Goal: Transaction & Acquisition: Purchase product/service

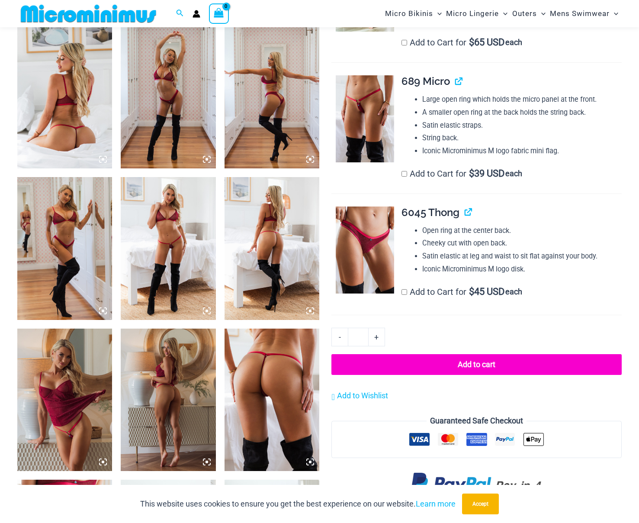
scroll to position [518, 0]
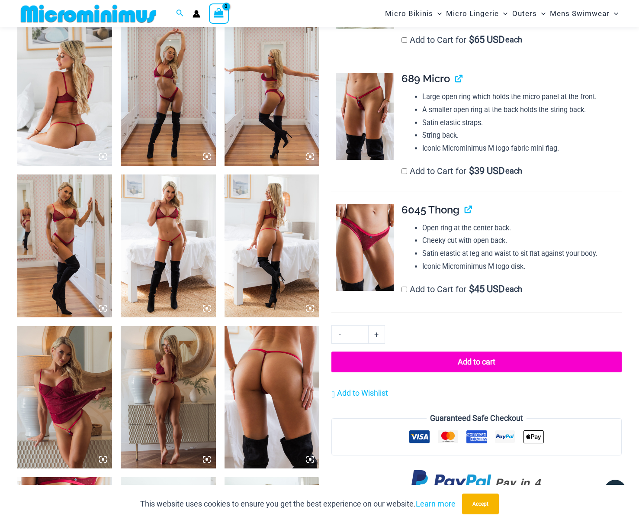
click at [177, 219] on img at bounding box center [168, 245] width 95 height 142
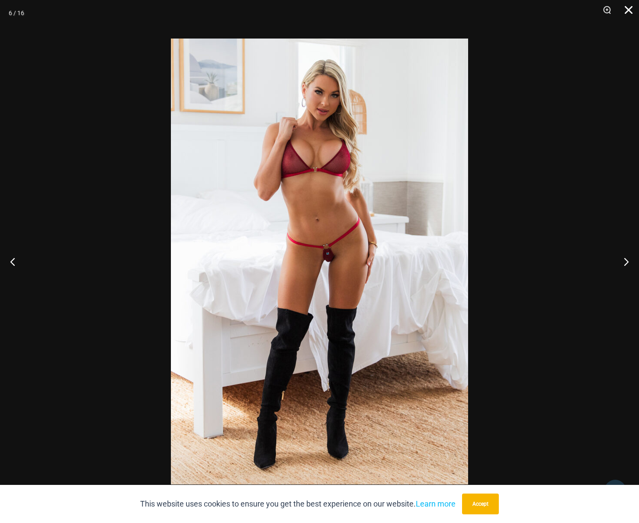
click at [631, 15] on button "Close" at bounding box center [626, 13] width 22 height 26
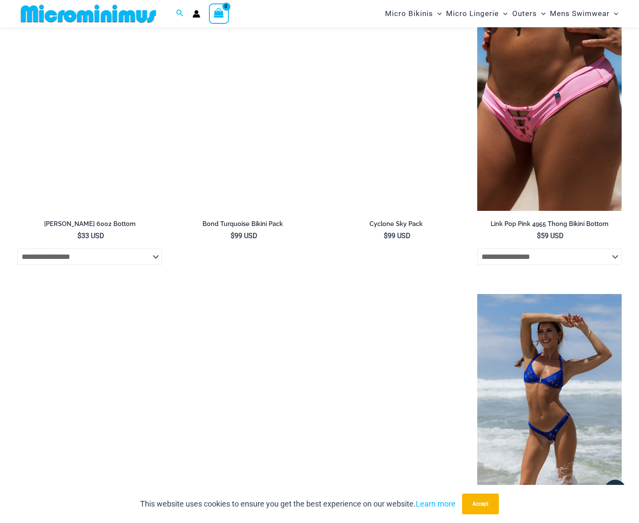
scroll to position [1739, 0]
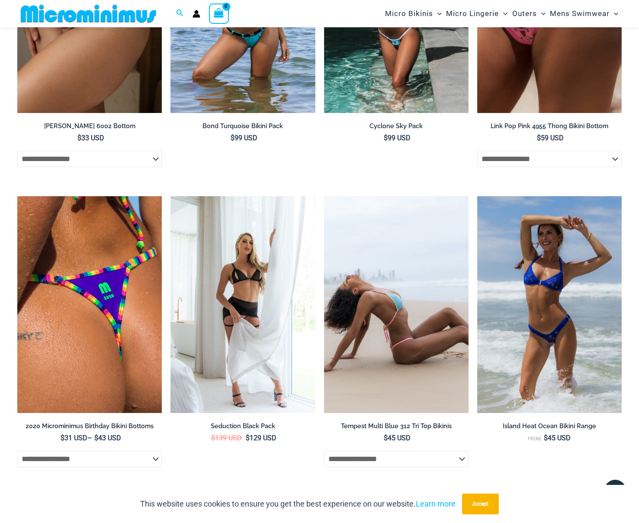
click at [404, 335] on img at bounding box center [396, 304] width 145 height 217
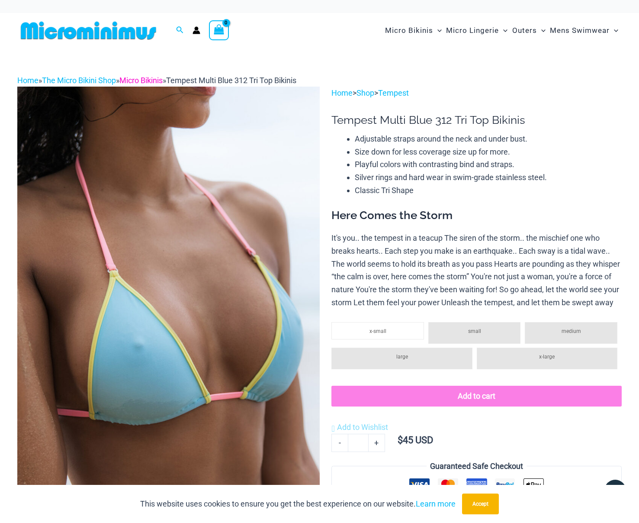
click at [146, 79] on link "Micro Bikinis" at bounding box center [140, 80] width 43 height 9
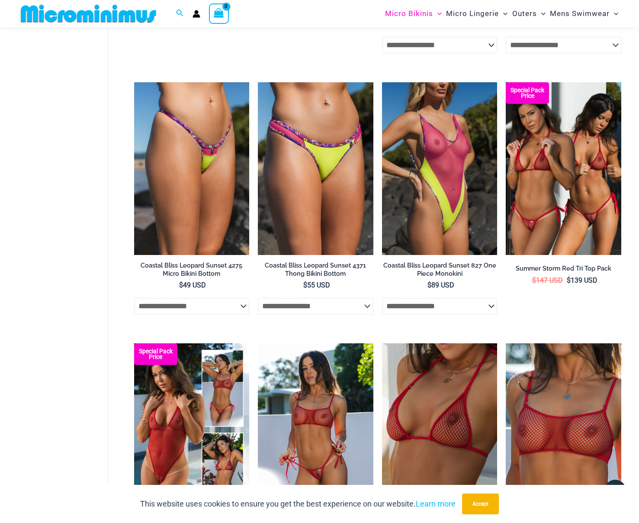
scroll to position [2096, 0]
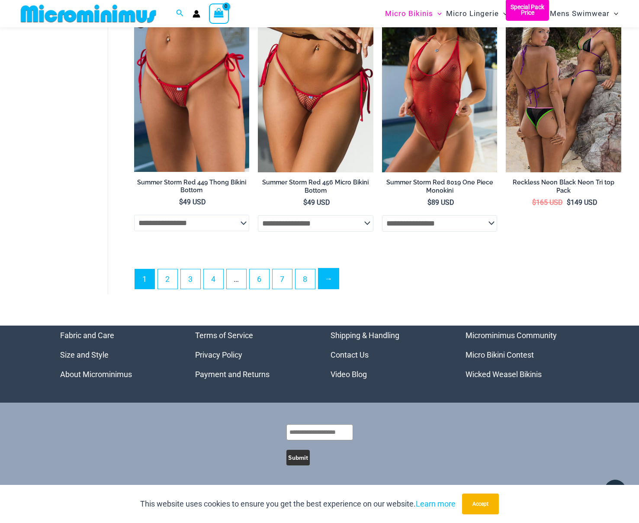
click at [324, 279] on link "→" at bounding box center [329, 278] width 20 height 20
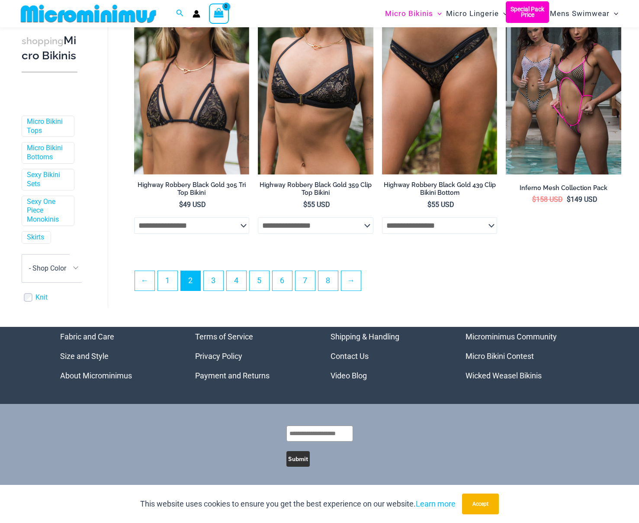
scroll to position [1927, 0]
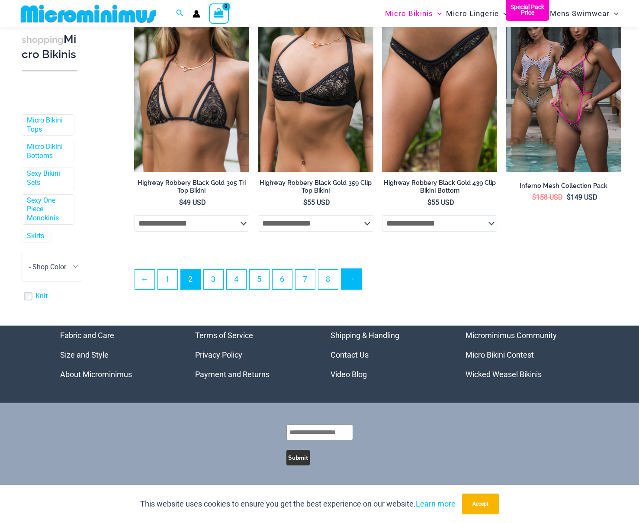
click at [349, 283] on link "→" at bounding box center [352, 279] width 20 height 20
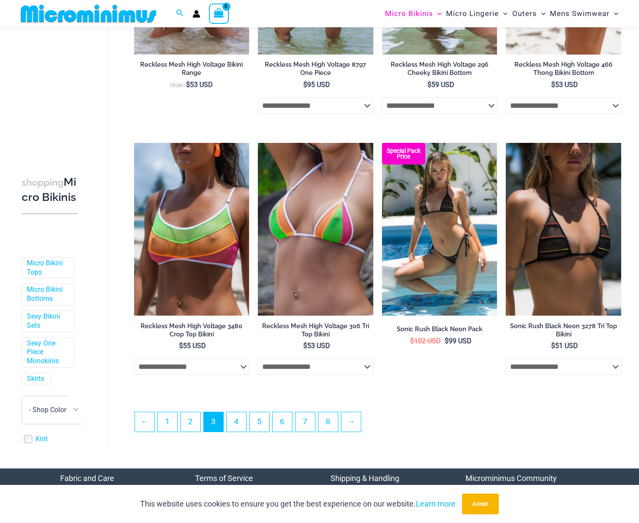
scroll to position [1807, 0]
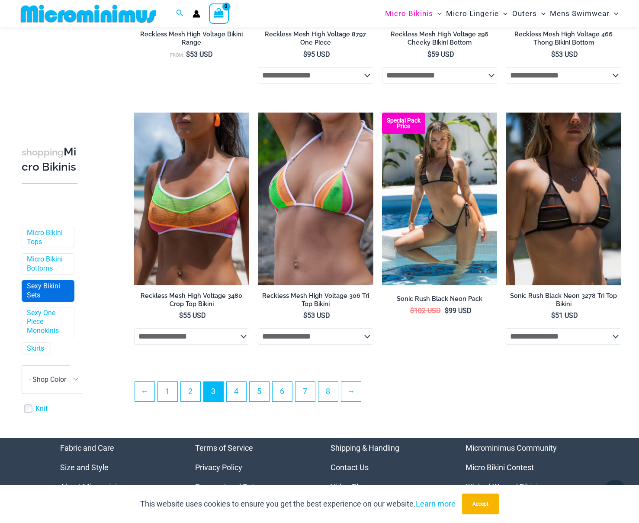
click at [39, 300] on link "Sexy Bikini Sets" at bounding box center [47, 291] width 41 height 18
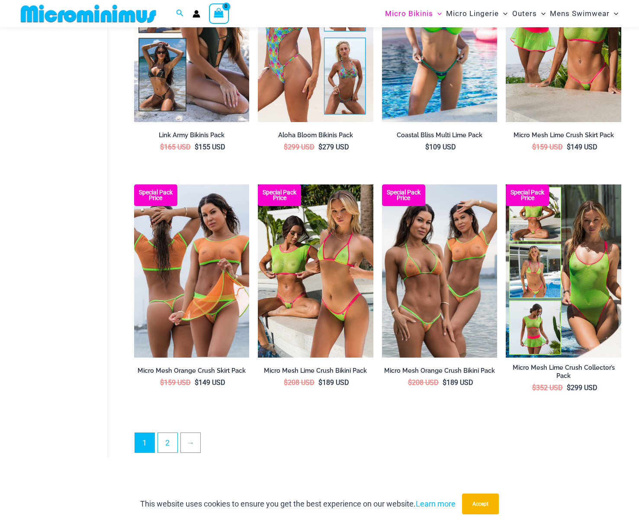
scroll to position [1796, 0]
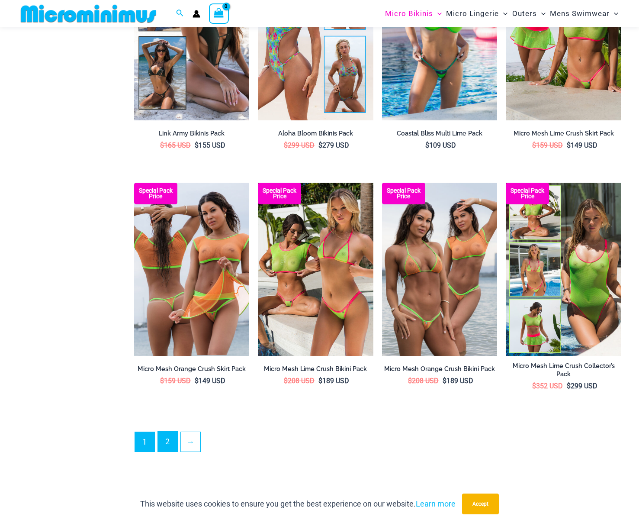
click at [169, 431] on link "2" at bounding box center [167, 441] width 19 height 20
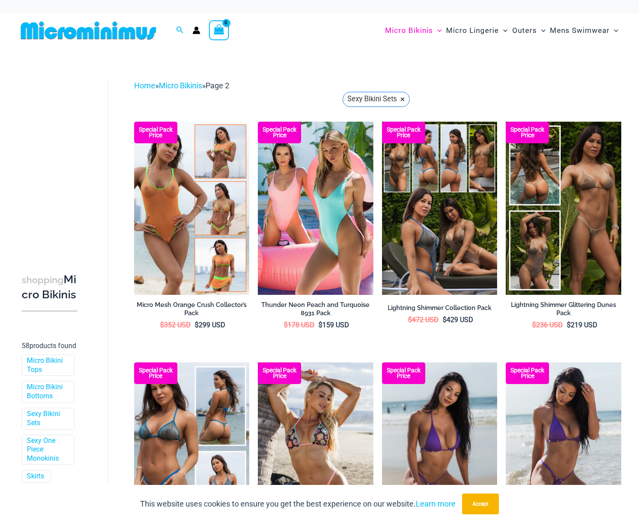
click at [170, 31] on div at bounding box center [94, 30] width 155 height 35
click at [179, 31] on icon "Search icon link" at bounding box center [180, 29] width 7 height 7
type input "*******"
click button "Search" at bounding box center [0, 0] width 0 height 0
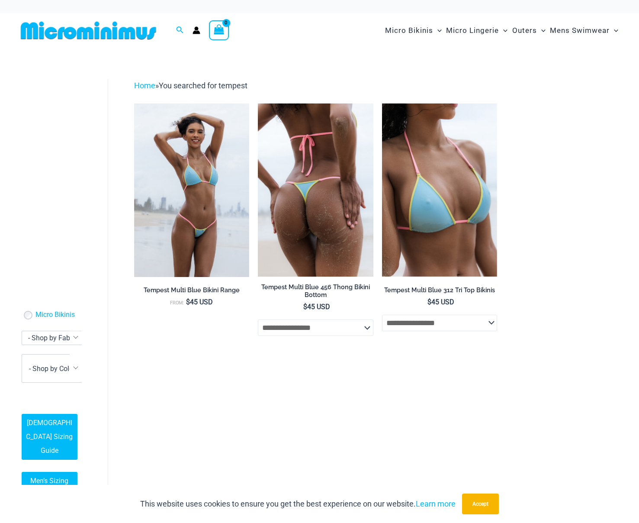
click at [368, 331] on select "**********" at bounding box center [316, 327] width 116 height 16
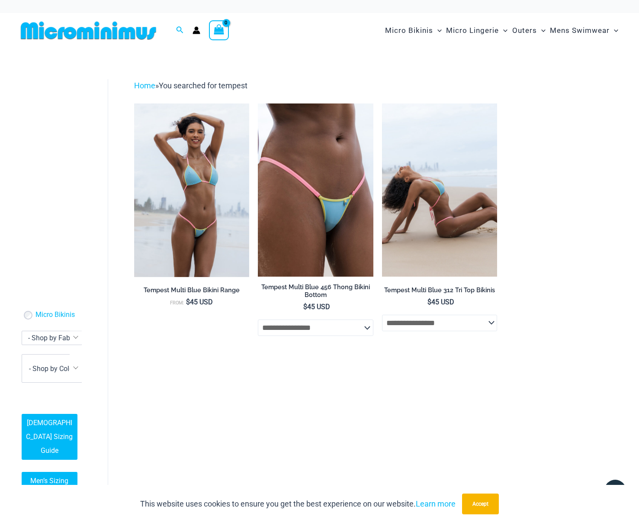
click at [412, 321] on select "**********" at bounding box center [440, 323] width 116 height 16
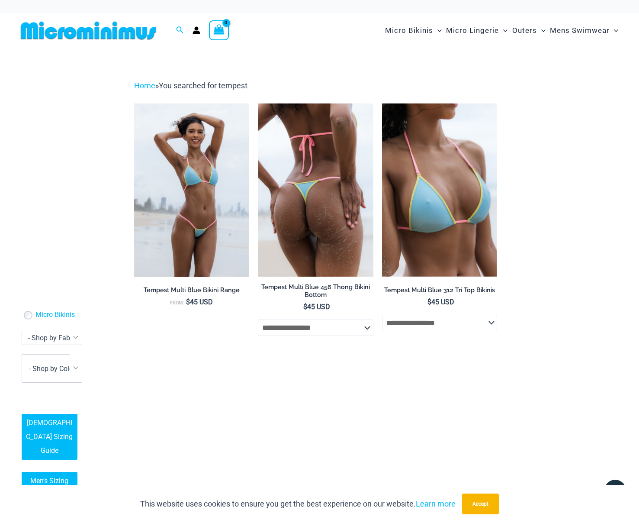
click at [326, 213] on img at bounding box center [316, 189] width 116 height 173
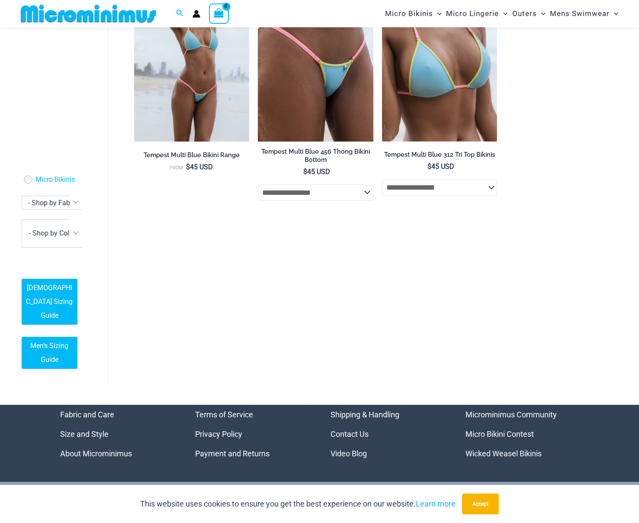
scroll to position [199, 0]
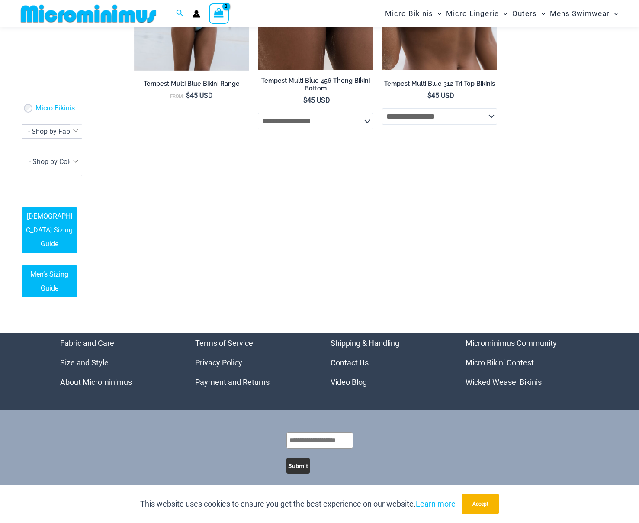
drag, startPoint x: 74, startPoint y: 343, endPoint x: 74, endPoint y: 337, distance: 6.1
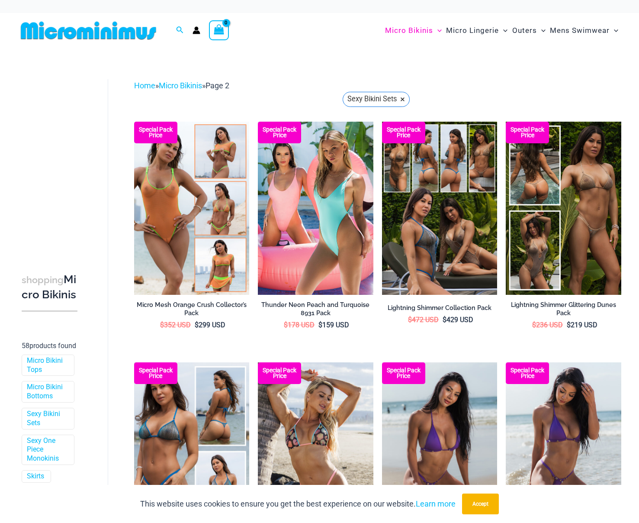
scroll to position [76, 0]
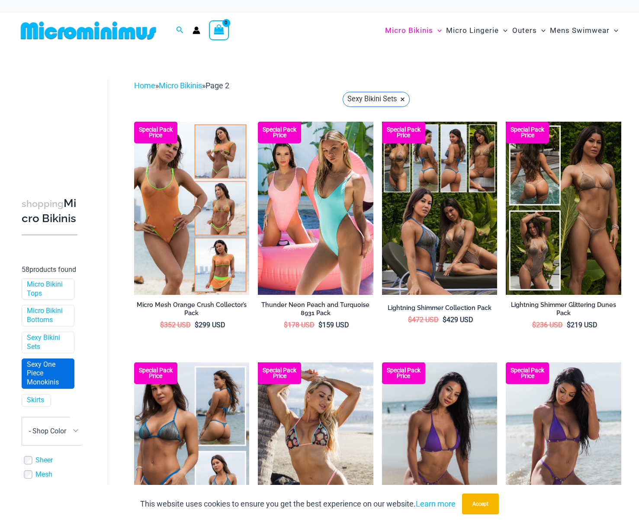
click at [43, 387] on link "Sexy One Piece Monokinis" at bounding box center [47, 373] width 41 height 27
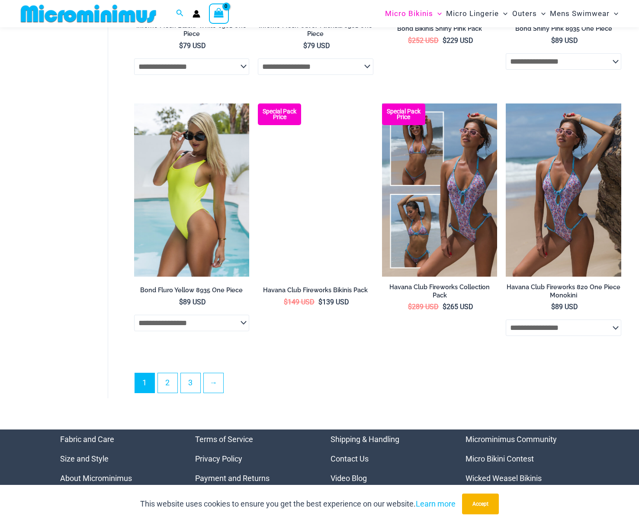
scroll to position [2125, 0]
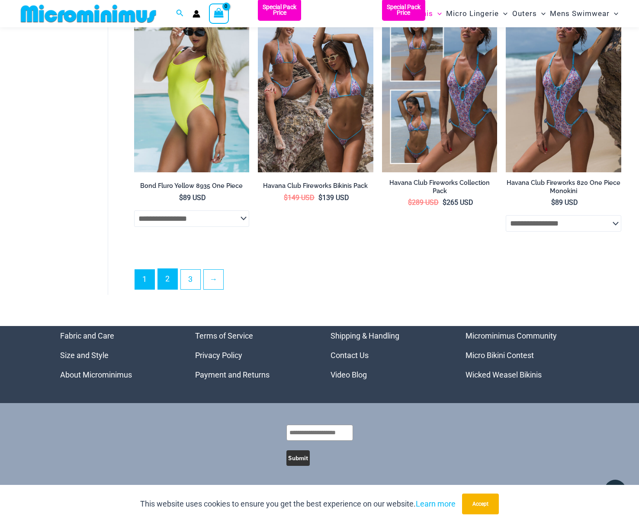
click at [175, 282] on link "2" at bounding box center [167, 279] width 19 height 20
click at [171, 281] on link "2" at bounding box center [167, 279] width 19 height 20
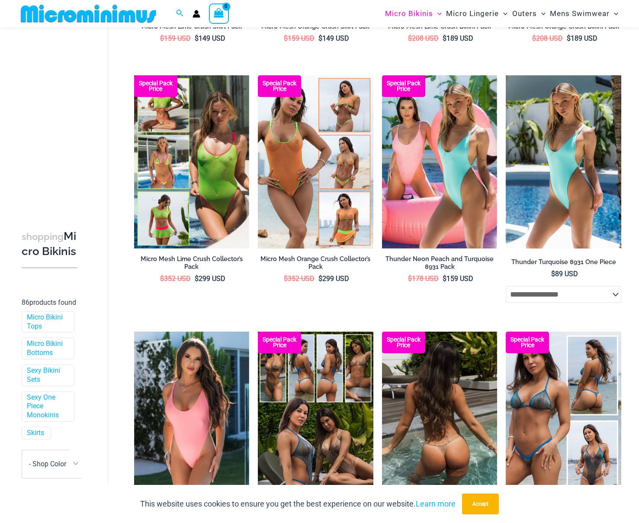
scroll to position [1071, 0]
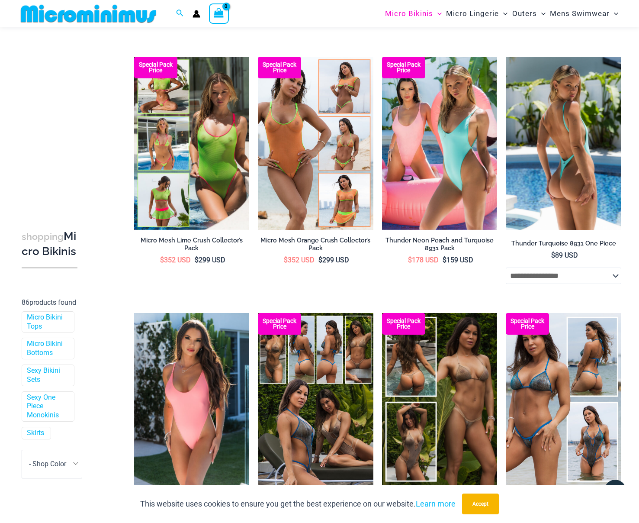
click at [596, 277] on select "**********" at bounding box center [564, 276] width 116 height 16
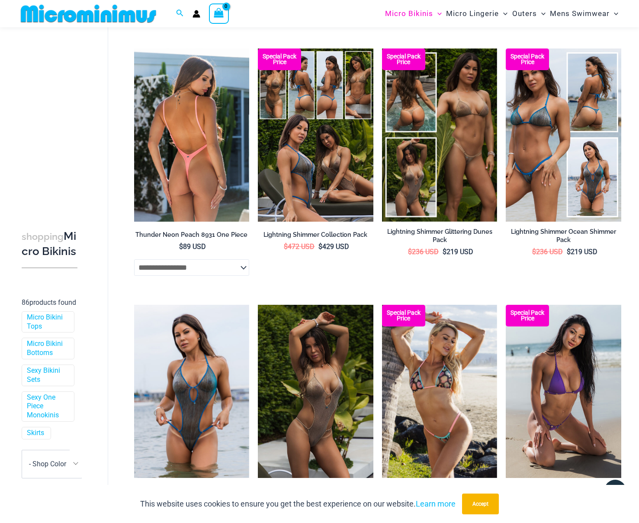
scroll to position [1468, 0]
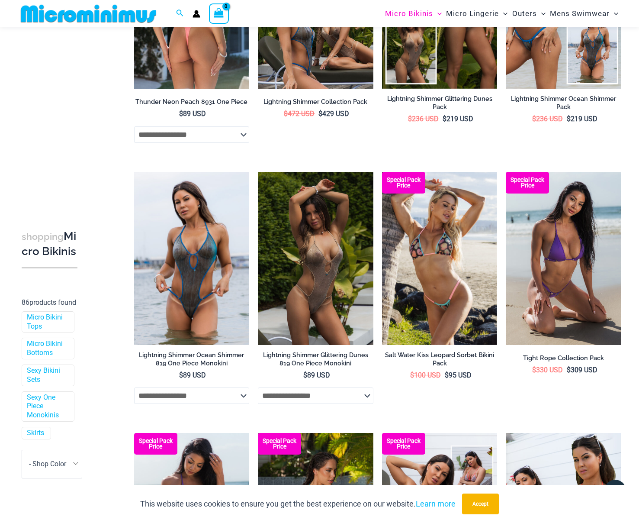
click at [200, 142] on select "**********" at bounding box center [192, 134] width 116 height 16
